Goal: Information Seeking & Learning: Get advice/opinions

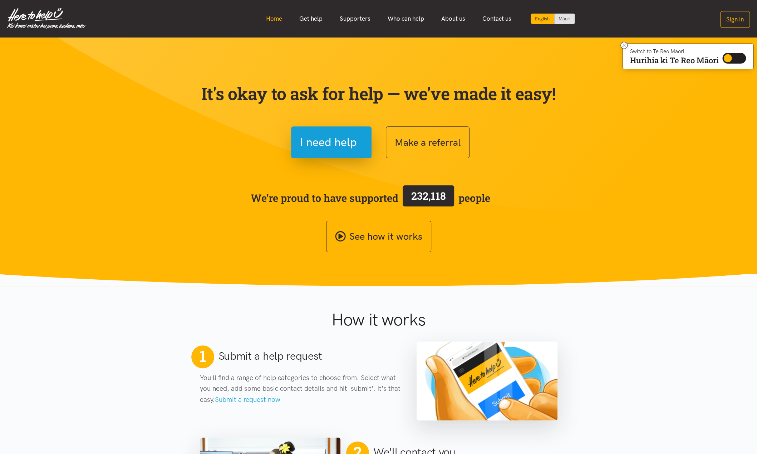
click at [276, 20] on link "Home" at bounding box center [273, 18] width 33 height 15
click at [276, 18] on link "Home" at bounding box center [273, 18] width 33 height 15
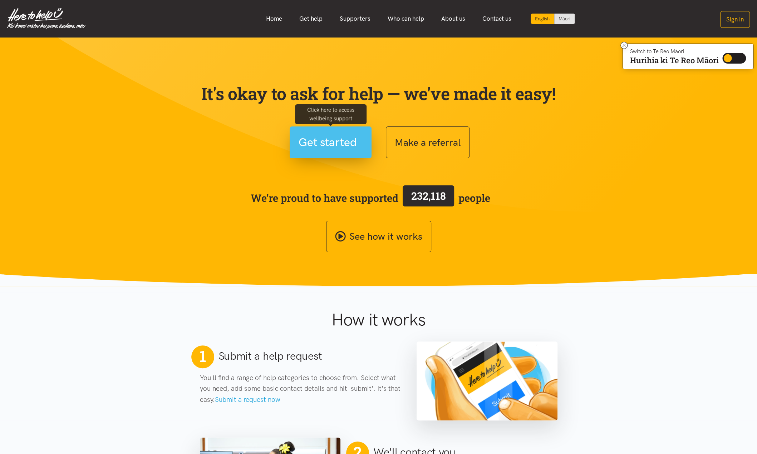
click at [341, 146] on span "Get started" at bounding box center [327, 142] width 58 height 18
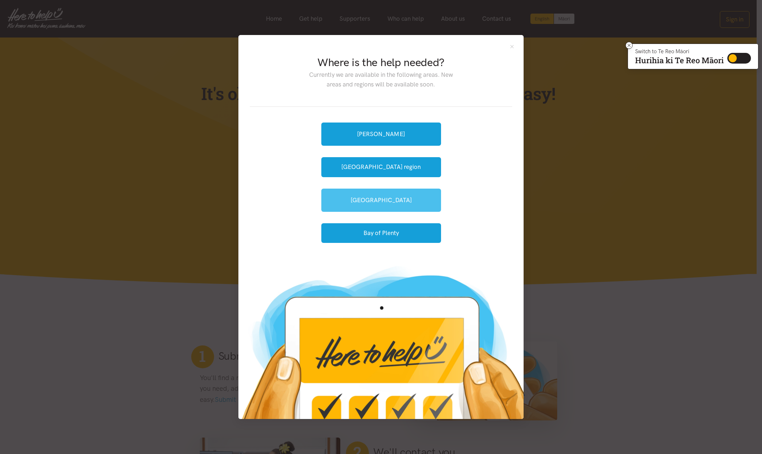
click at [383, 199] on link "[GEOGRAPHIC_DATA]" at bounding box center [381, 200] width 120 height 23
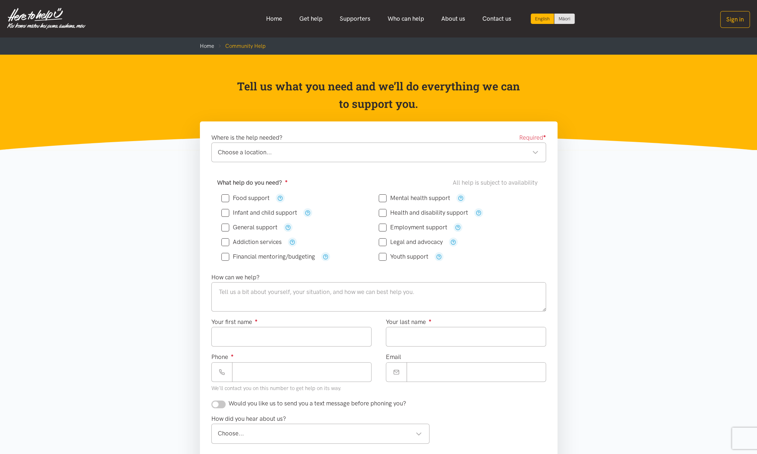
click at [357, 158] on div "Choose a location... Choose a location..." at bounding box center [378, 153] width 335 height 20
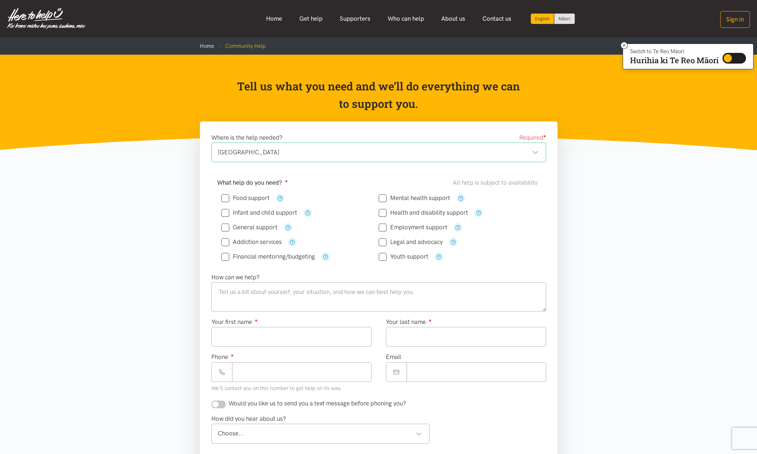
scroll to position [36, 0]
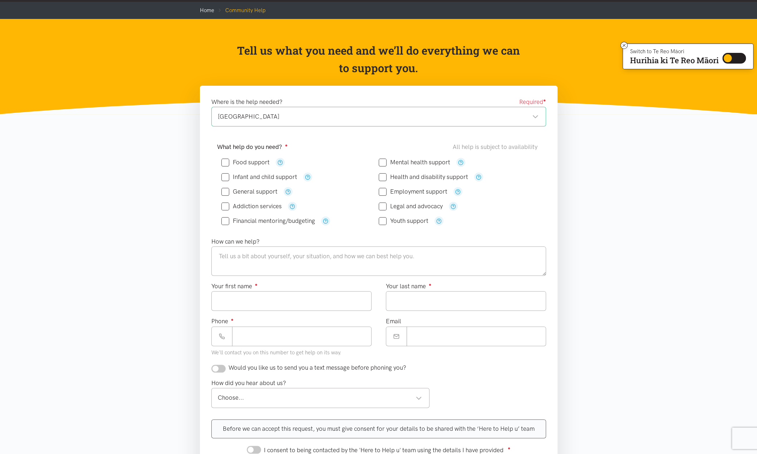
click at [384, 161] on input "Mental health support" at bounding box center [414, 162] width 71 height 6
checkbox input "true"
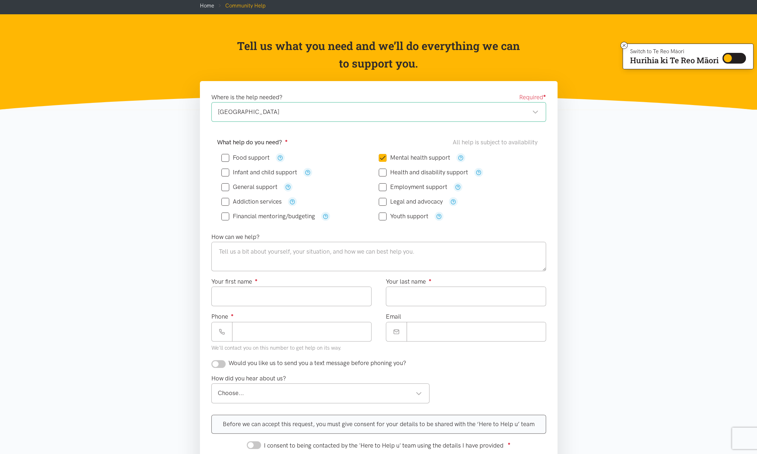
scroll to position [0, 0]
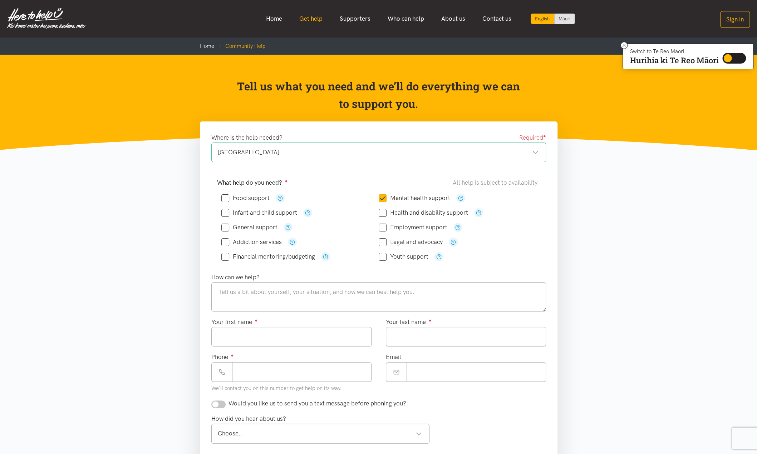
click at [314, 21] on link "Get help" at bounding box center [311, 18] width 40 height 15
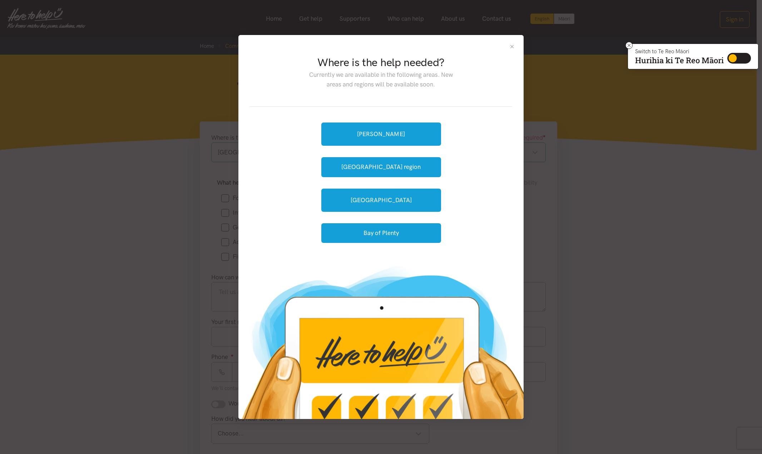
click at [515, 48] on button "Close" at bounding box center [512, 47] width 6 height 6
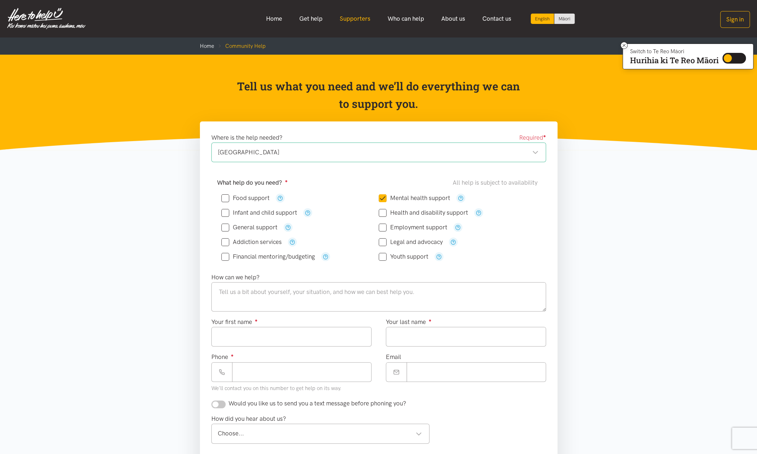
click at [355, 18] on link "Supporters" at bounding box center [355, 18] width 48 height 15
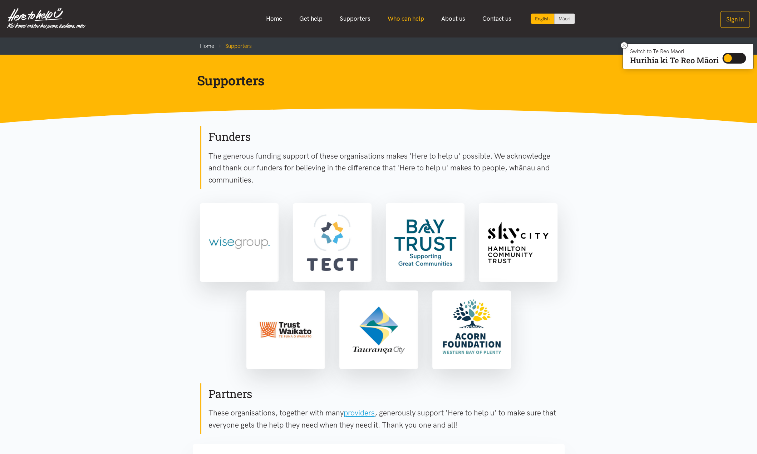
click at [392, 23] on link "Who can help" at bounding box center [406, 18] width 54 height 15
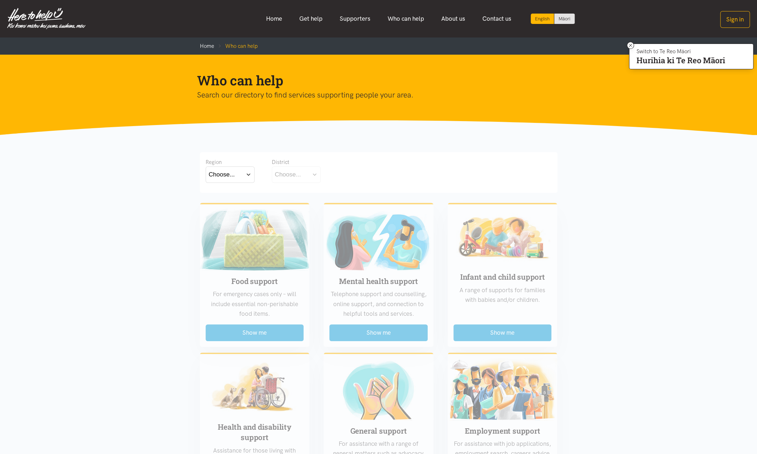
click at [249, 171] on button "Choose..." at bounding box center [230, 175] width 49 height 16
click at [240, 193] on label "Bay of Plenty" at bounding box center [228, 195] width 39 height 9
click at [0, 0] on input "Bay of Plenty" at bounding box center [0, 0] width 0 height 0
click at [333, 177] on button "Choose..." at bounding box center [307, 175] width 71 height 16
click at [305, 204] on div "[GEOGRAPHIC_DATA]" at bounding box center [307, 206] width 65 height 9
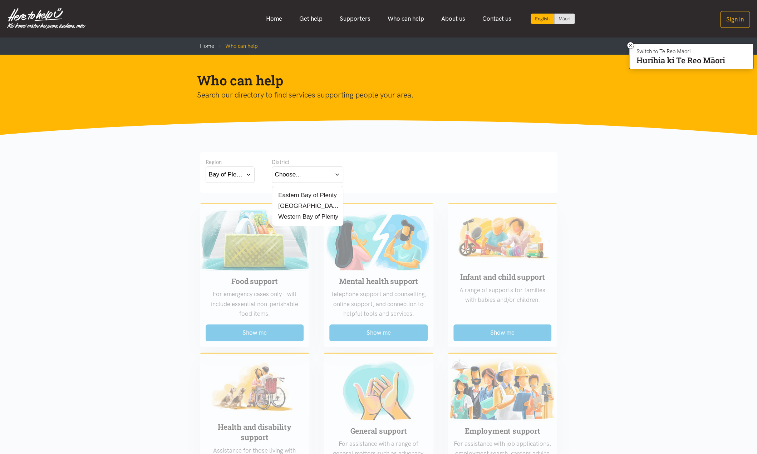
click at [295, 206] on label "[GEOGRAPHIC_DATA]" at bounding box center [307, 206] width 65 height 9
click at [0, 0] on input "[GEOGRAPHIC_DATA]" at bounding box center [0, 0] width 0 height 0
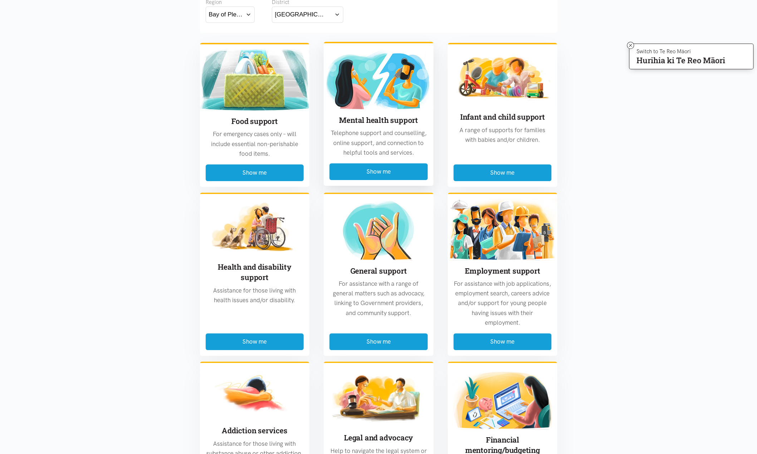
scroll to position [158, 0]
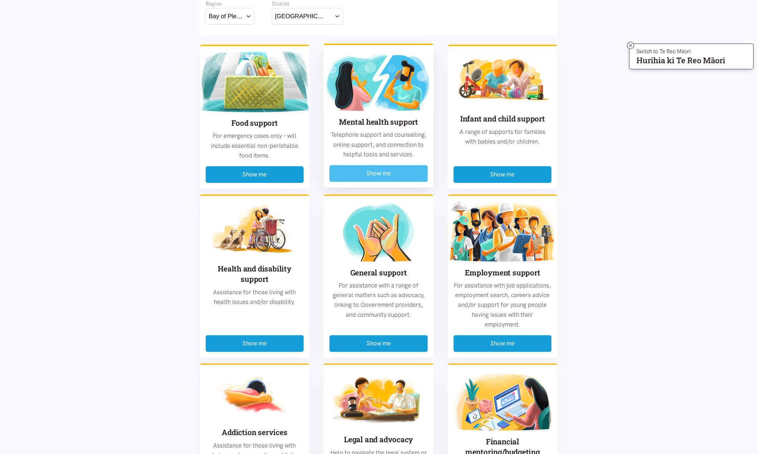
click at [387, 174] on button "Show me" at bounding box center [378, 173] width 98 height 17
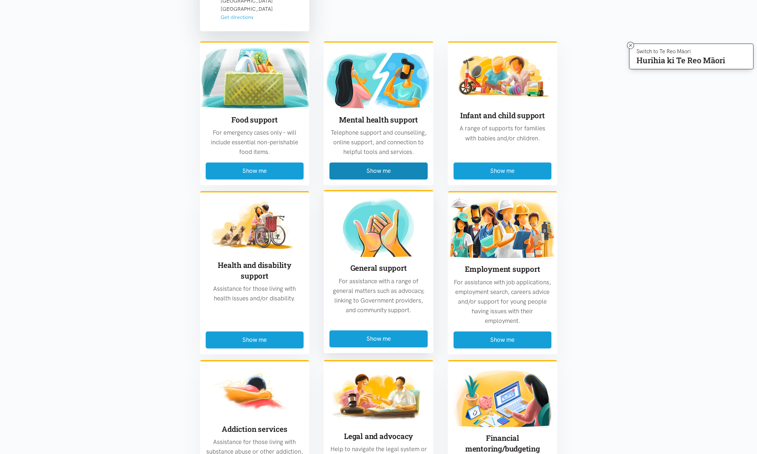
scroll to position [1358, 0]
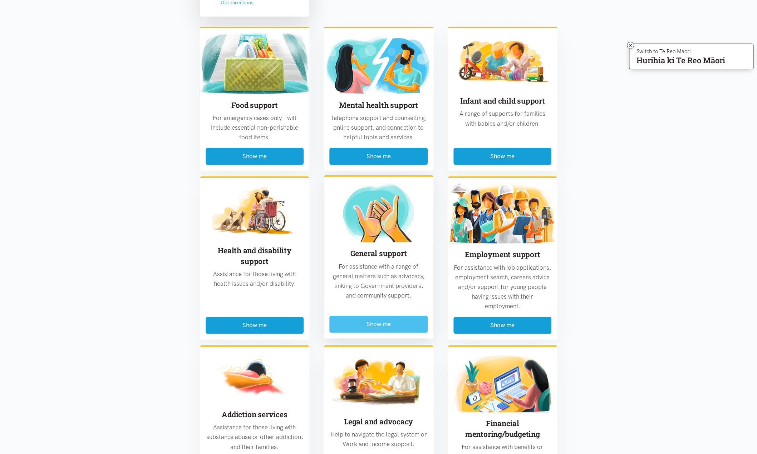
click at [377, 316] on button "Show me" at bounding box center [378, 324] width 98 height 17
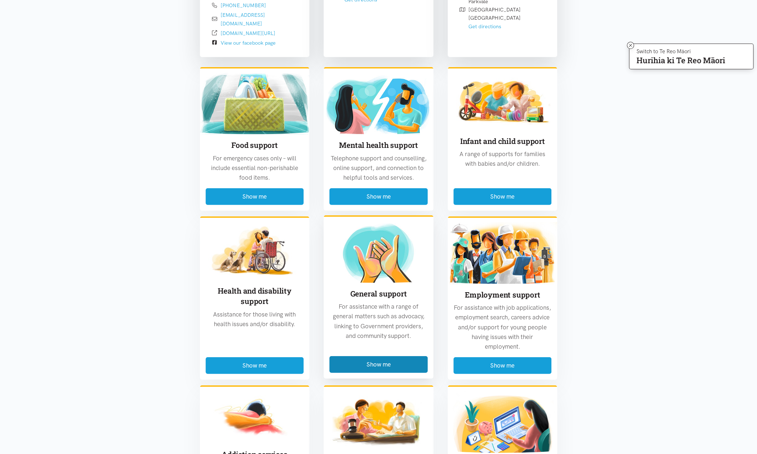
scroll to position [1604, 0]
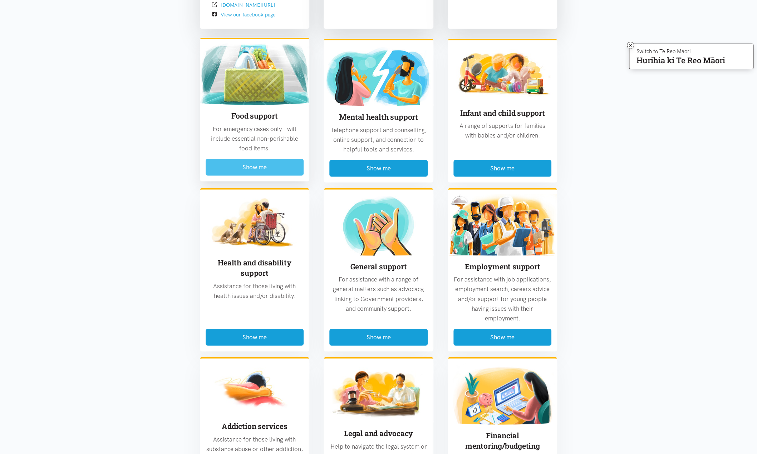
click at [260, 159] on button "Show me" at bounding box center [255, 167] width 98 height 17
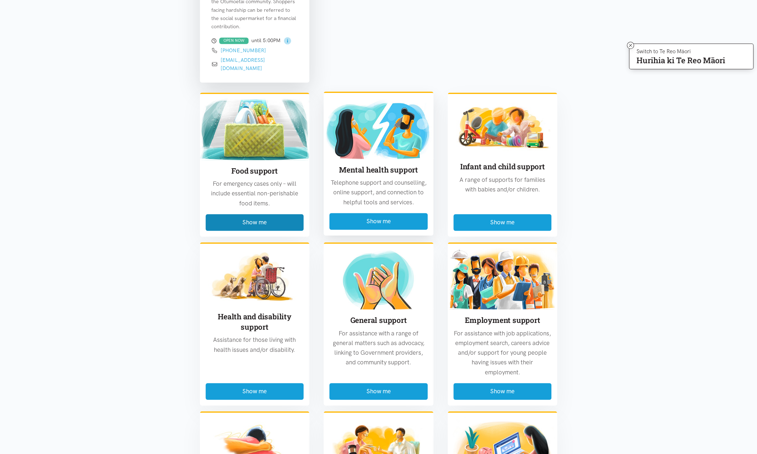
scroll to position [746, 0]
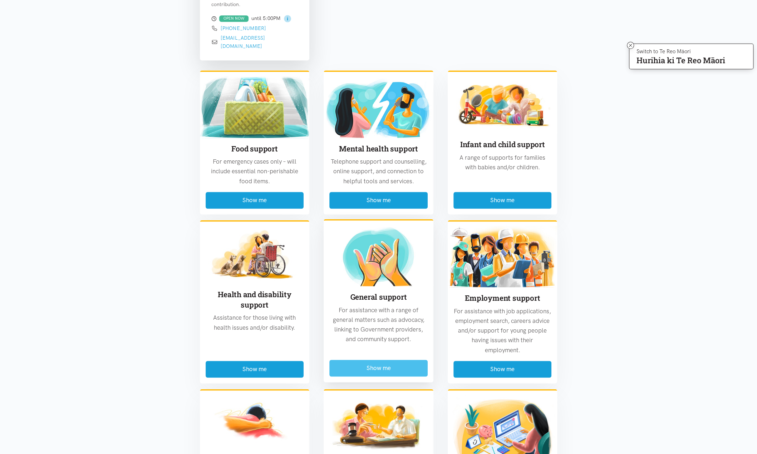
click at [378, 360] on button "Show me" at bounding box center [378, 368] width 98 height 17
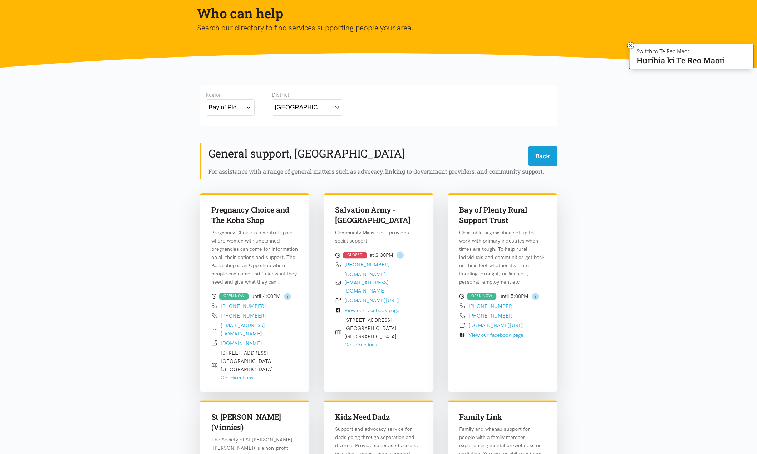
scroll to position [0, 0]
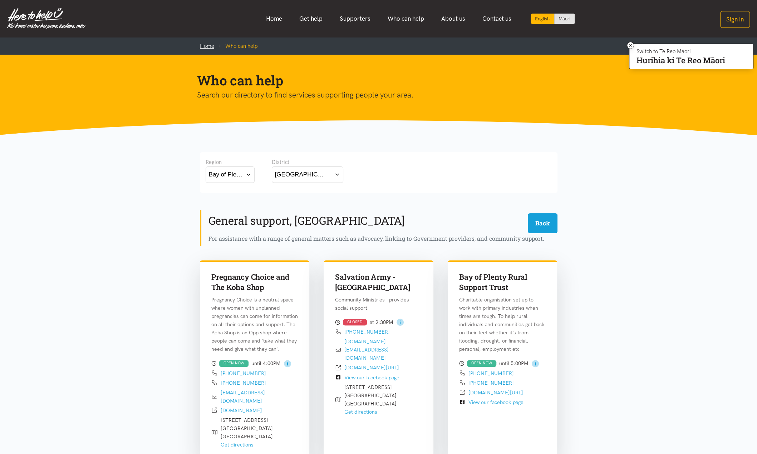
click at [207, 47] on link "Home" at bounding box center [207, 46] width 14 height 6
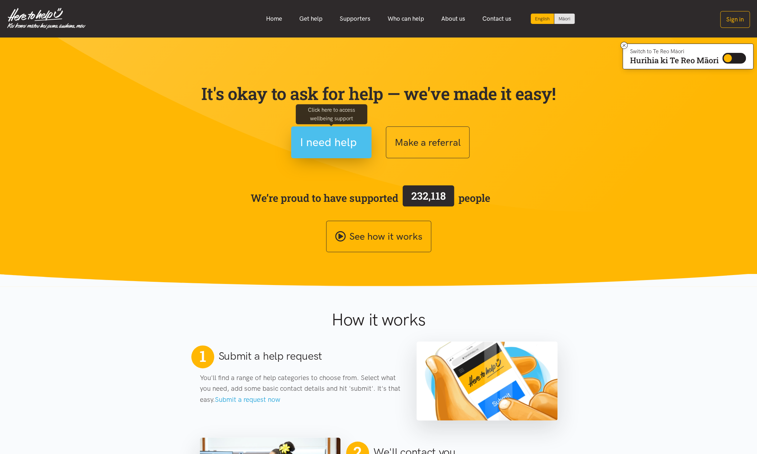
click at [330, 144] on span "I need help" at bounding box center [328, 142] width 57 height 18
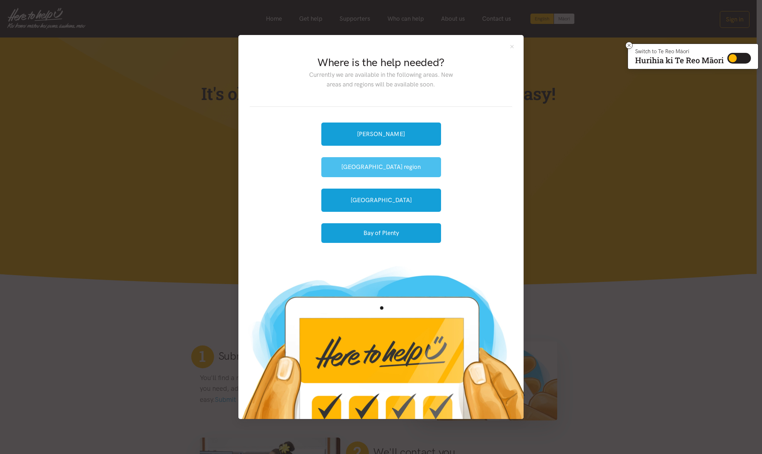
click at [387, 165] on button "[GEOGRAPHIC_DATA] region" at bounding box center [381, 167] width 120 height 20
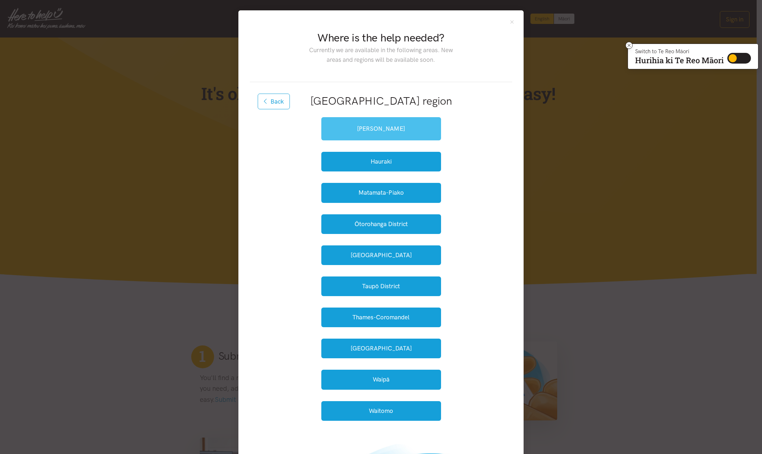
click at [391, 127] on link "[PERSON_NAME]" at bounding box center [381, 128] width 120 height 23
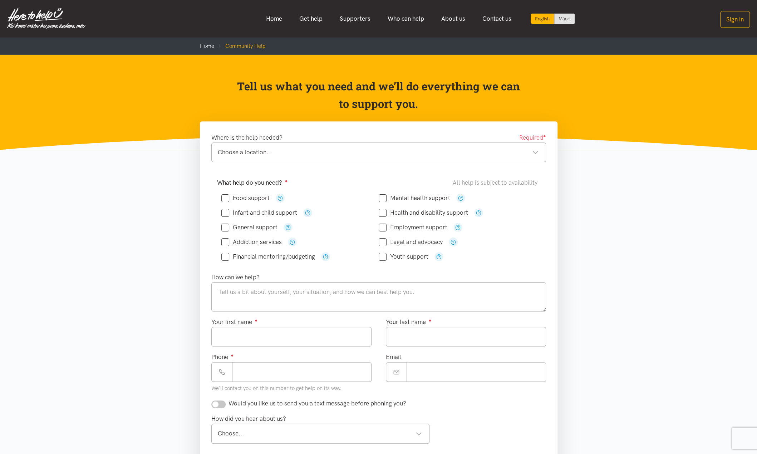
click at [362, 158] on div "Choose a location... Choose a location..." at bounding box center [378, 153] width 335 height 20
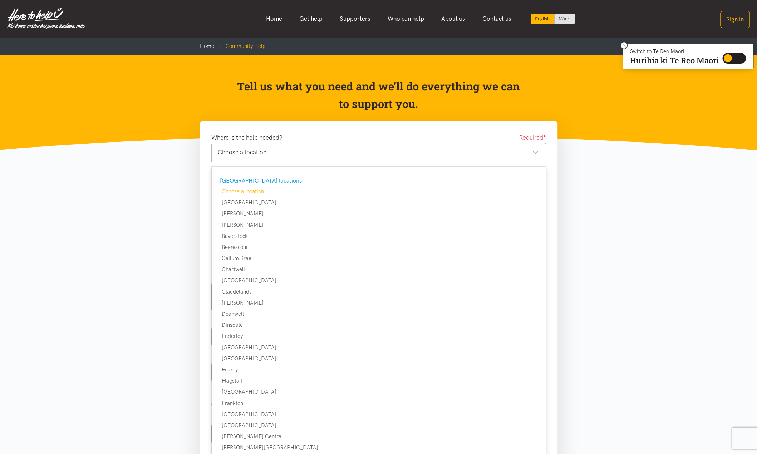
click at [362, 158] on div "Choose a location... Choose a location..." at bounding box center [378, 153] width 335 height 20
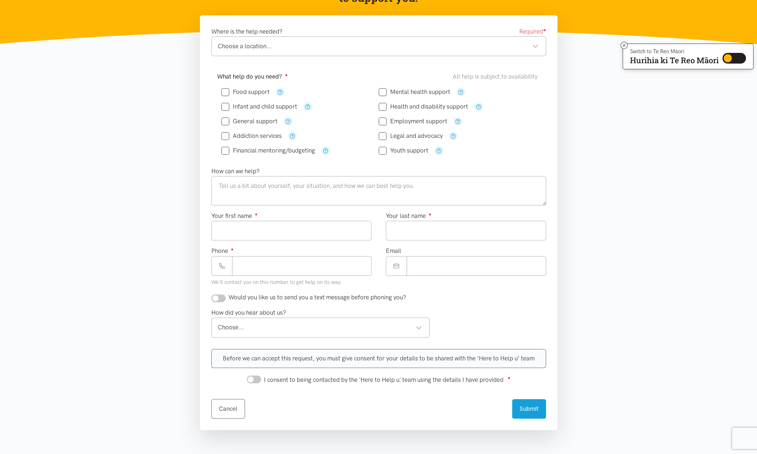
scroll to position [107, 0]
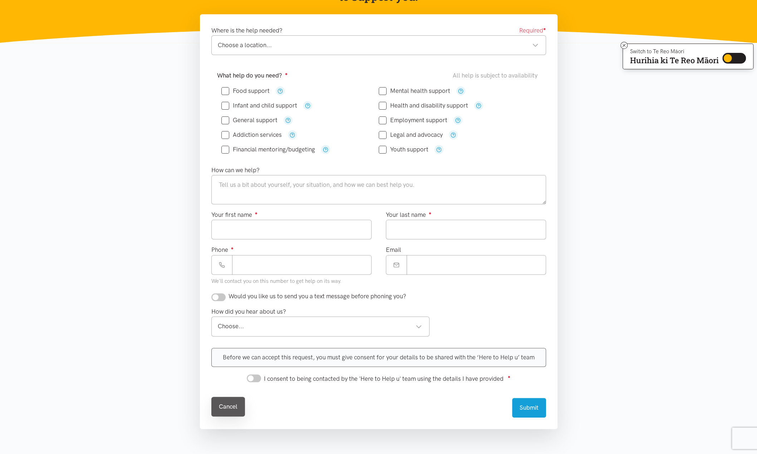
click at [232, 406] on link "Cancel" at bounding box center [228, 407] width 34 height 20
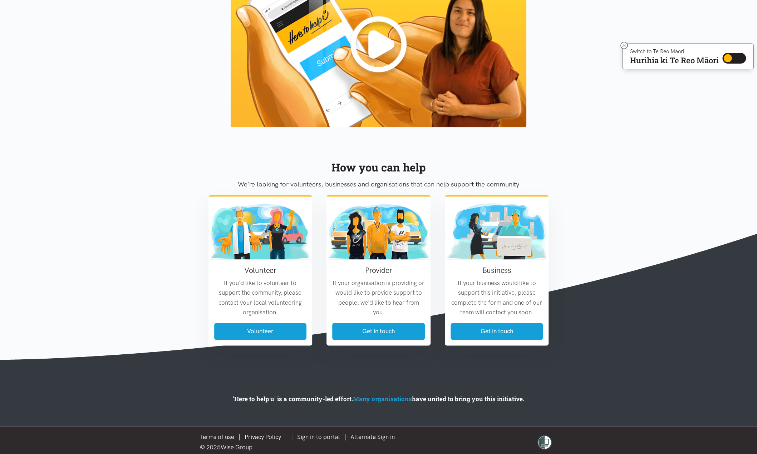
scroll to position [695, 0]
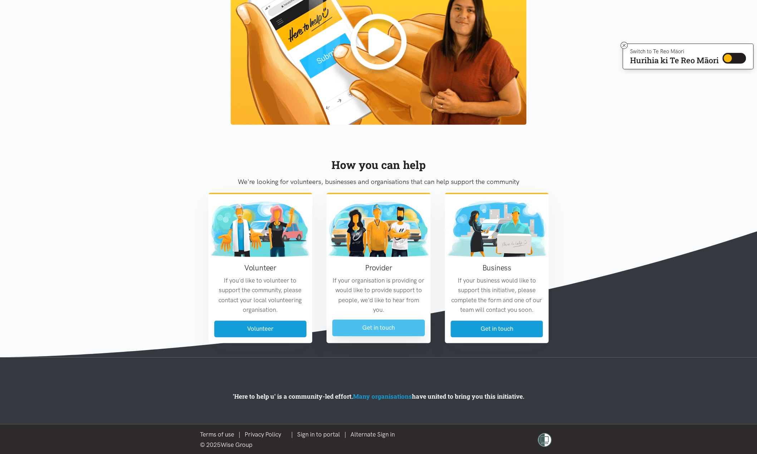
click at [390, 327] on link "Get in touch" at bounding box center [378, 328] width 93 height 17
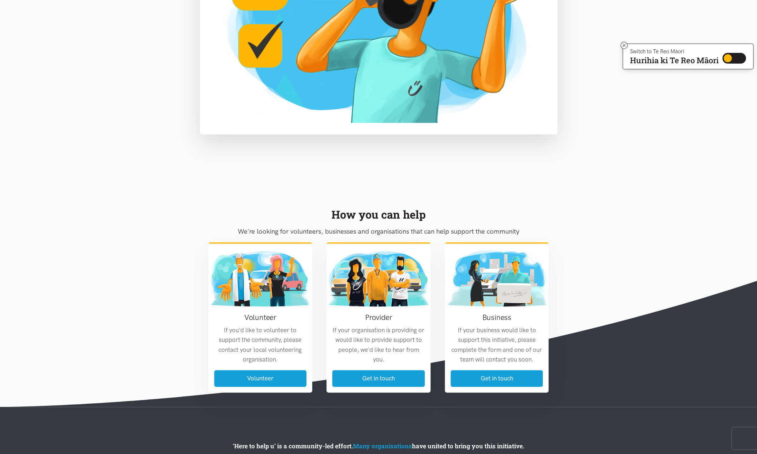
scroll to position [250, 0]
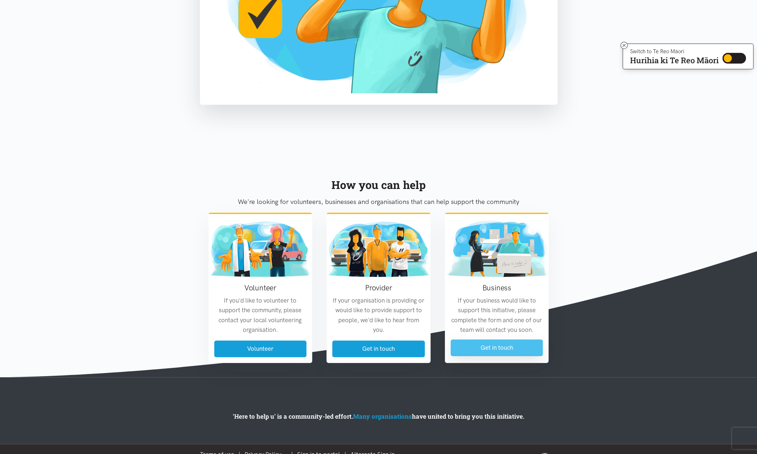
click at [488, 349] on link "Get in touch" at bounding box center [496, 348] width 93 height 17
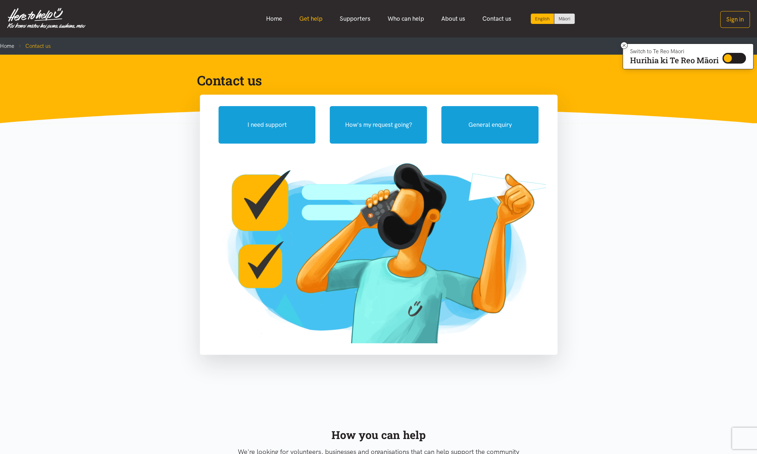
click at [316, 20] on link "Get help" at bounding box center [311, 18] width 40 height 15
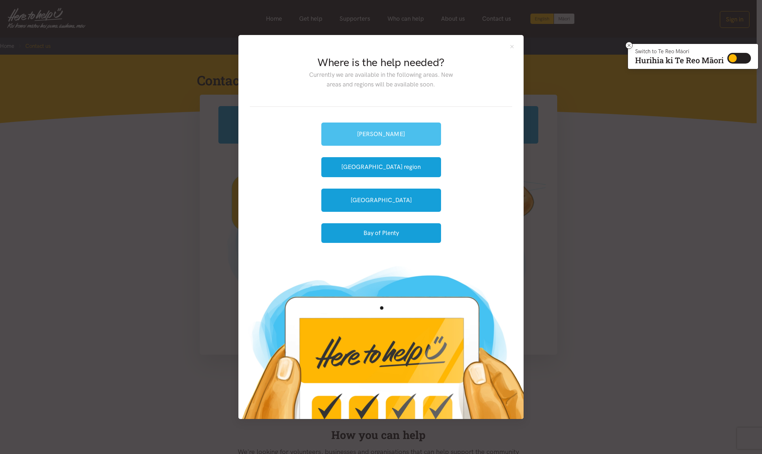
click at [370, 133] on link "[PERSON_NAME]" at bounding box center [381, 134] width 120 height 23
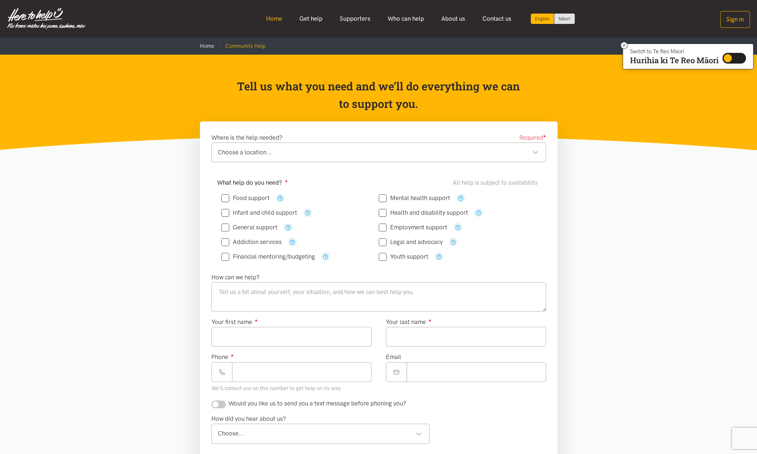
click at [272, 20] on link "Home" at bounding box center [273, 18] width 33 height 15
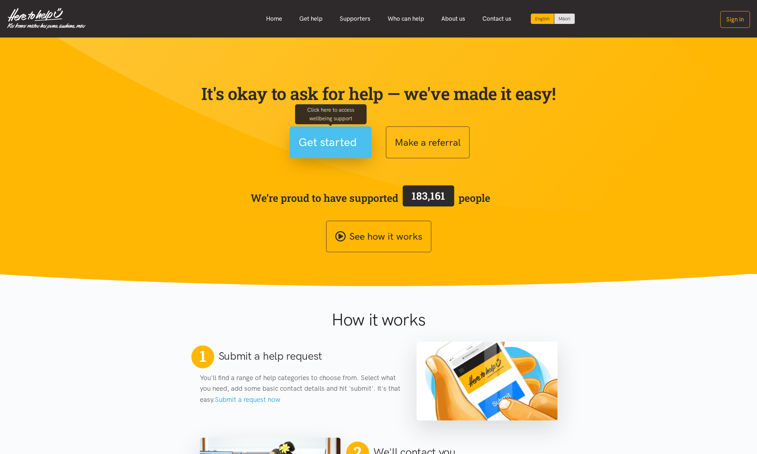
click at [347, 145] on span "Get started" at bounding box center [327, 142] width 58 height 18
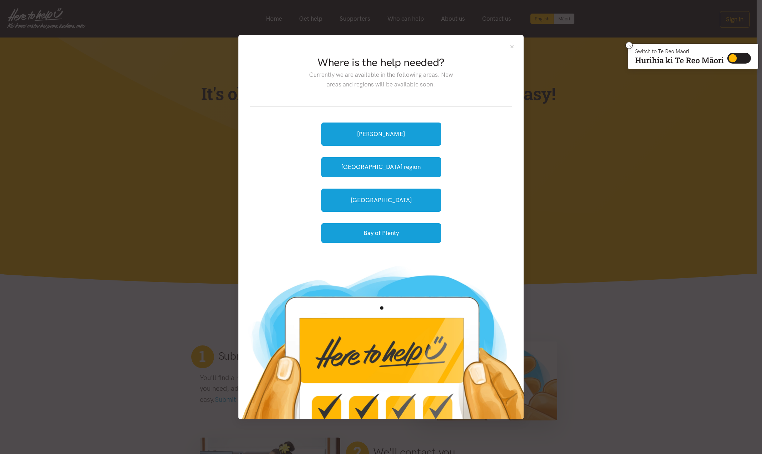
click at [510, 48] on button "Close" at bounding box center [512, 47] width 6 height 6
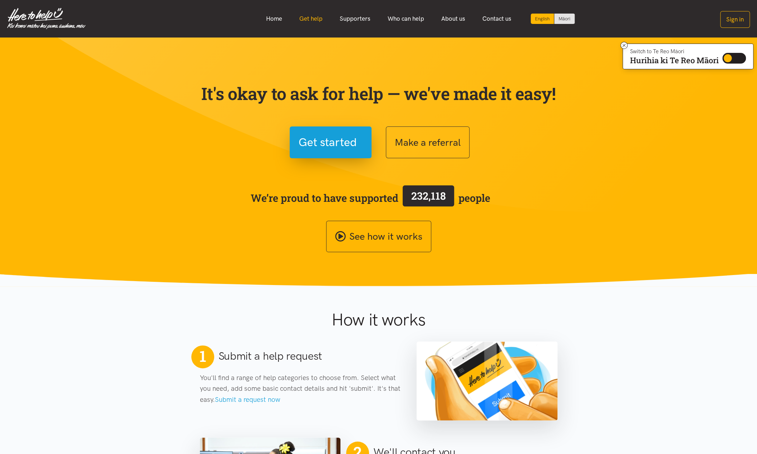
click at [313, 18] on link "Get help" at bounding box center [311, 18] width 40 height 15
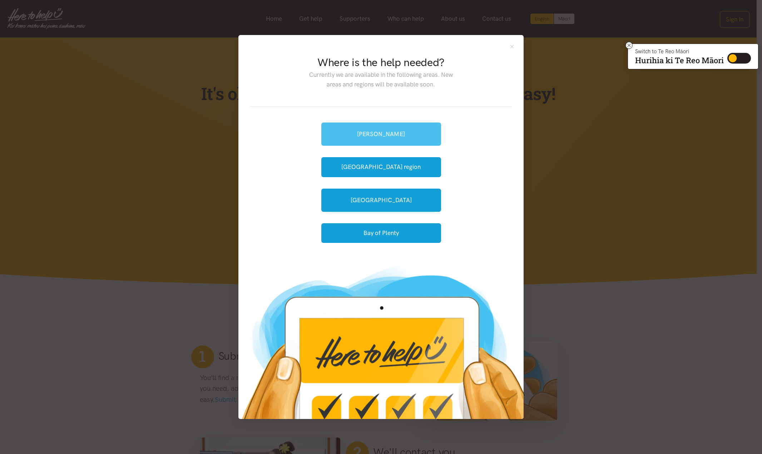
click at [385, 134] on link "[PERSON_NAME]" at bounding box center [381, 134] width 120 height 23
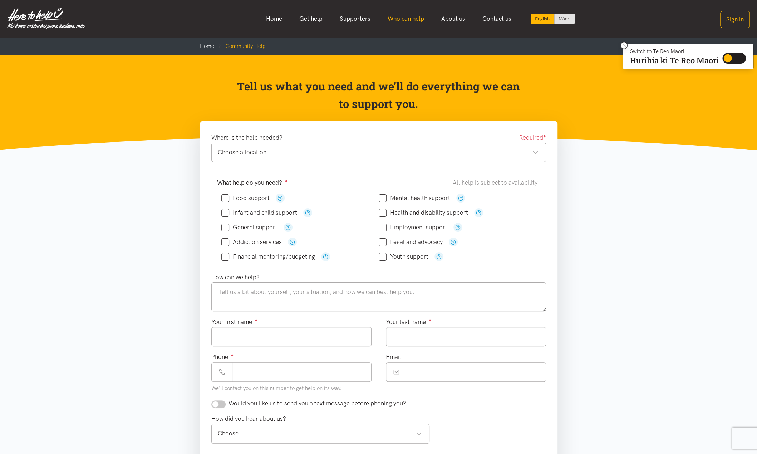
click at [419, 20] on link "Who can help" at bounding box center [406, 18] width 54 height 15
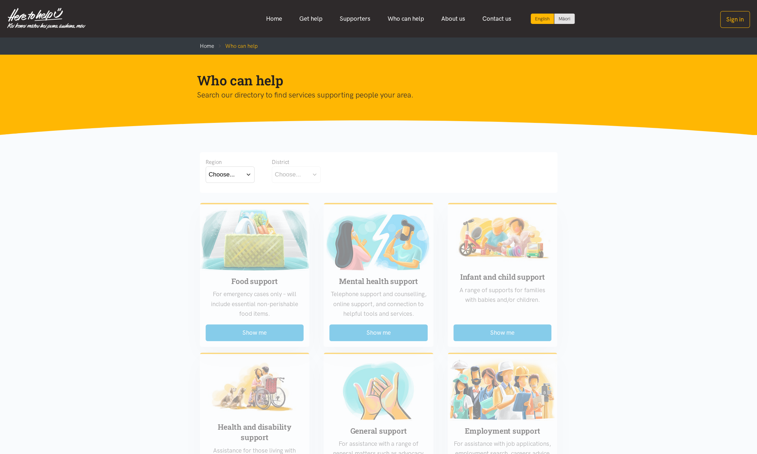
click at [385, 97] on p "Search our directory to find services supporting people your area." at bounding box center [373, 95] width 352 height 12
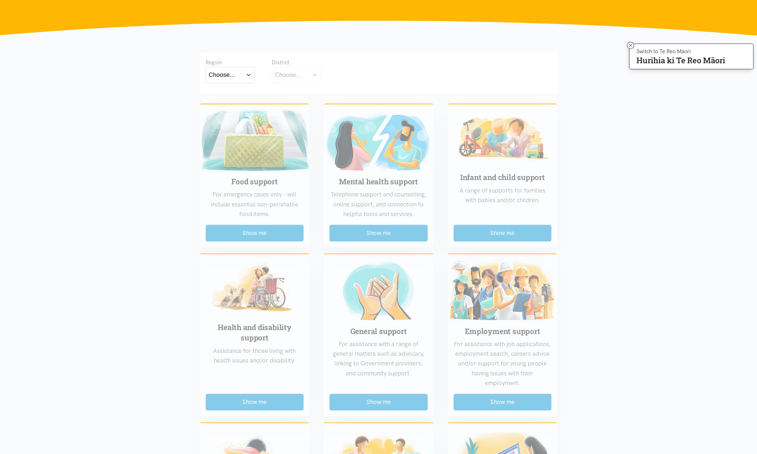
scroll to position [107, 0]
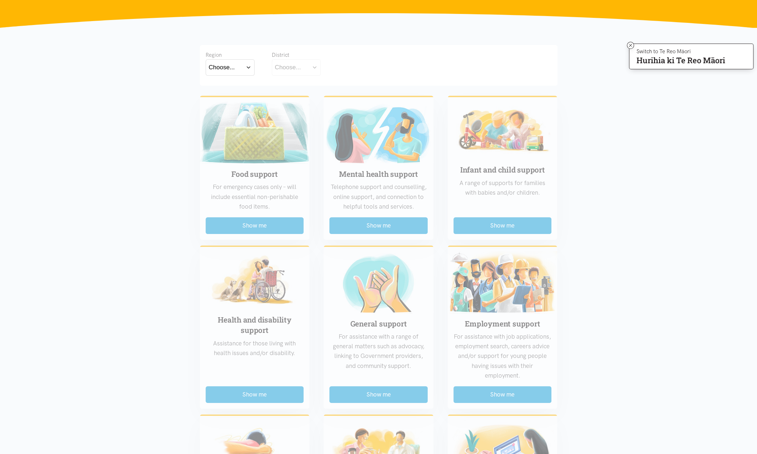
click at [375, 153] on div "Food support For emergency cases only – will include essential non-perishable f…" at bounding box center [379, 399] width 372 height 619
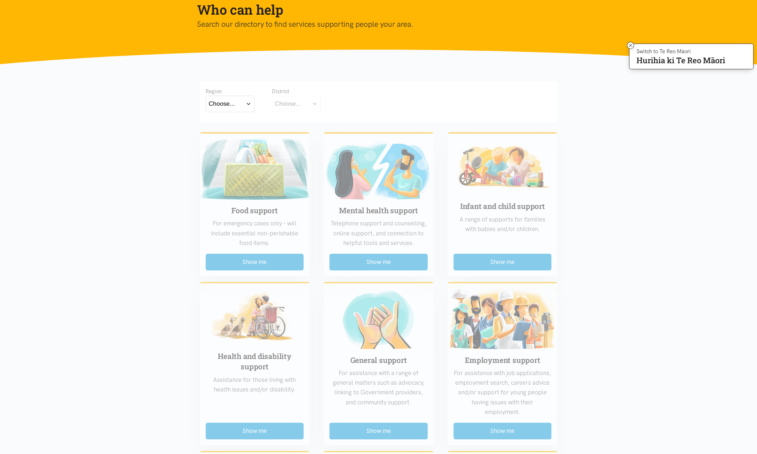
scroll to position [36, 0]
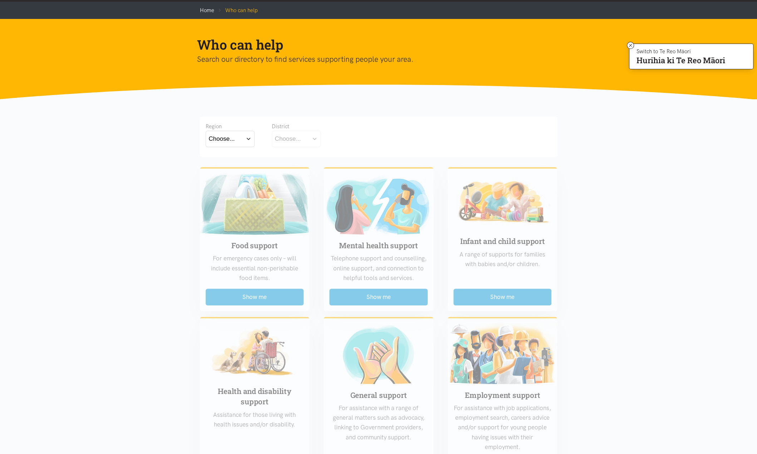
click at [249, 139] on button "Choose..." at bounding box center [230, 139] width 49 height 16
click at [241, 158] on label "Bay of Plenty" at bounding box center [228, 159] width 39 height 9
click at [0, 0] on input "Bay of Plenty" at bounding box center [0, 0] width 0 height 0
click at [421, 124] on div "Region Bay of [GEOGRAPHIC_DATA] Bay of [GEOGRAPHIC_DATA] [GEOGRAPHIC_DATA] Dist…" at bounding box center [379, 135] width 346 height 26
click at [332, 139] on button "Choose..." at bounding box center [307, 139] width 71 height 16
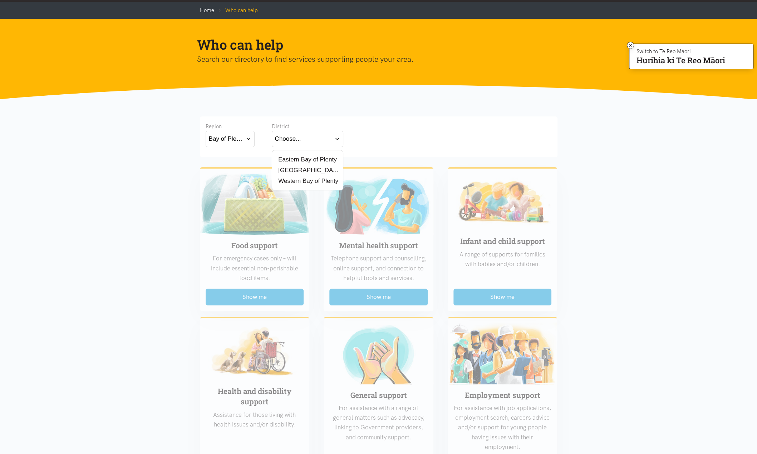
click at [319, 171] on div "[GEOGRAPHIC_DATA]" at bounding box center [307, 170] width 65 height 9
click at [295, 171] on label "[GEOGRAPHIC_DATA]" at bounding box center [307, 170] width 65 height 9
click at [0, 0] on input "[GEOGRAPHIC_DATA]" at bounding box center [0, 0] width 0 height 0
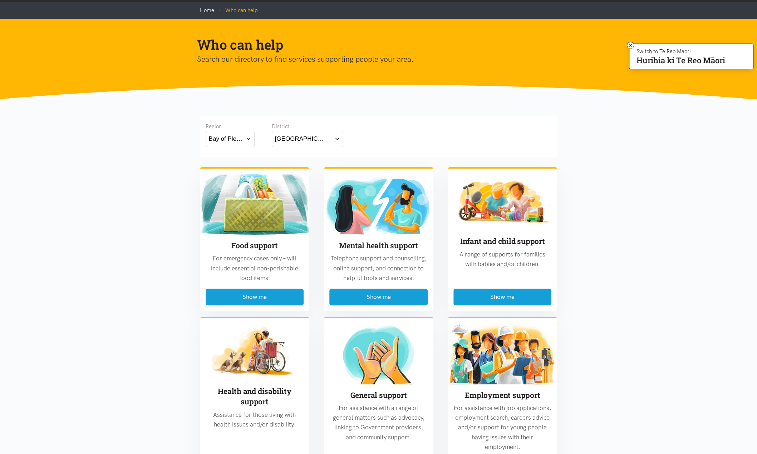
click at [395, 138] on div "Region Bay of [GEOGRAPHIC_DATA] Bay of [GEOGRAPHIC_DATA] [GEOGRAPHIC_DATA] Dist…" at bounding box center [379, 135] width 346 height 26
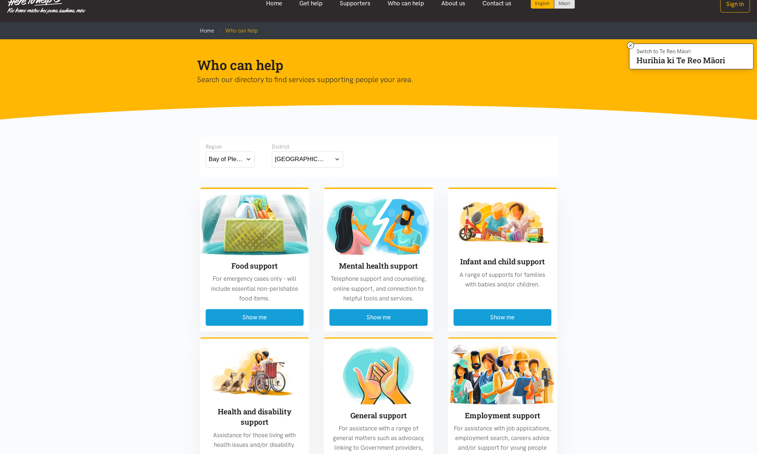
scroll to position [0, 0]
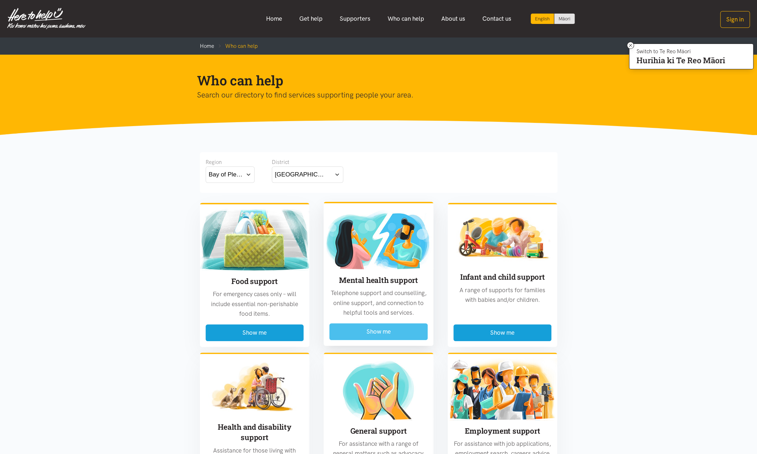
click at [384, 332] on button "Show me" at bounding box center [378, 332] width 98 height 17
